Goal: Task Accomplishment & Management: Manage account settings

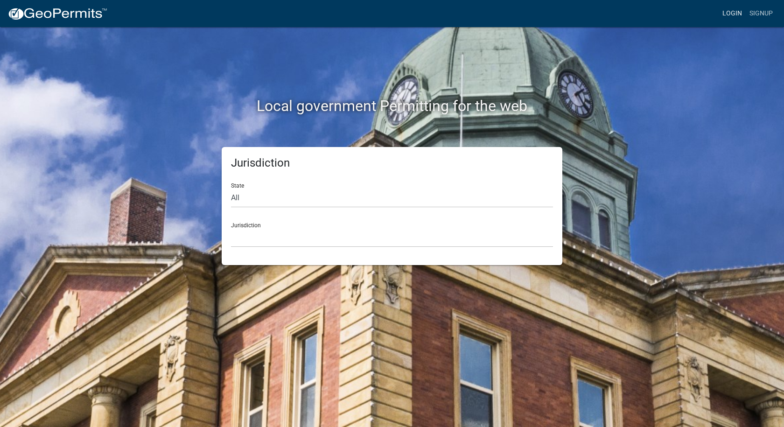
click at [726, 12] on link "Login" at bounding box center [731, 14] width 27 height 18
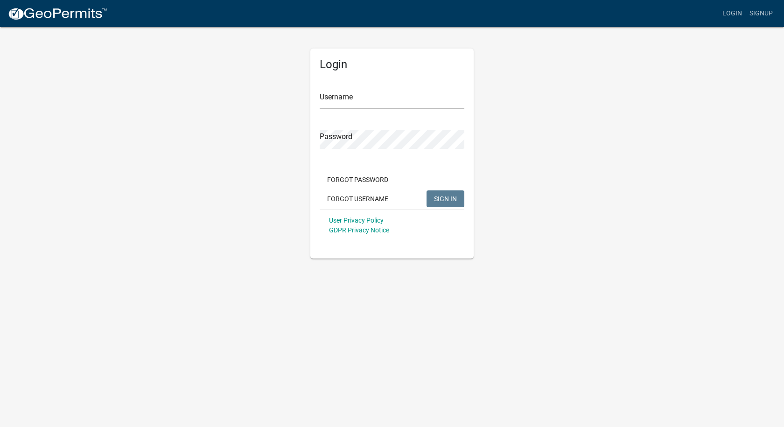
click at [404, 89] on div "Username" at bounding box center [391, 93] width 145 height 32
click at [402, 94] on input "Username" at bounding box center [391, 99] width 145 height 19
type input "[PERSON_NAME][EMAIL_ADDRESS][PERSON_NAME][DOMAIN_NAME]"
click at [426, 190] on button "SIGN IN" at bounding box center [445, 198] width 38 height 17
